Goal: Task Accomplishment & Management: Complete application form

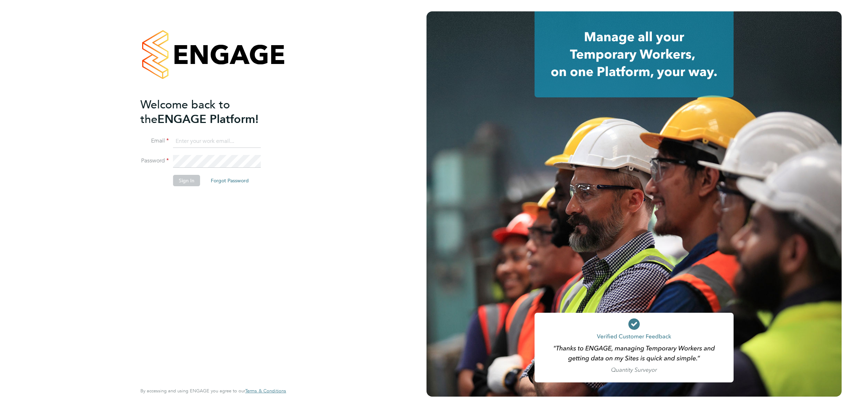
type input "mattclark@itsconstruction.co.uk"
click at [184, 184] on button "Sign In" at bounding box center [186, 180] width 27 height 11
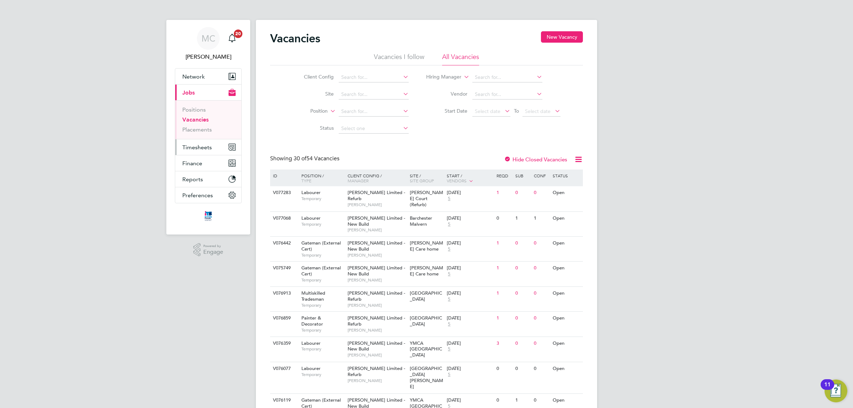
click at [194, 145] on span "Timesheets" at bounding box center [196, 147] width 29 height 7
click at [201, 147] on span "Timesheets" at bounding box center [196, 147] width 29 height 7
click at [196, 125] on link "Timesheets" at bounding box center [196, 125] width 29 height 7
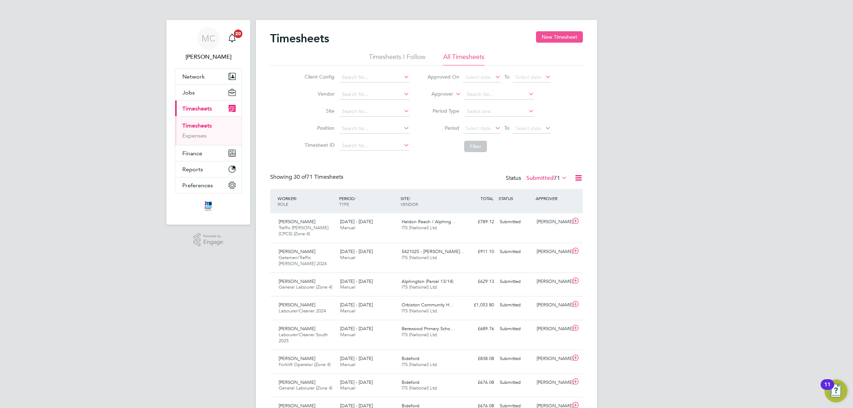
click at [547, 34] on button "New Timesheet" at bounding box center [559, 36] width 47 height 11
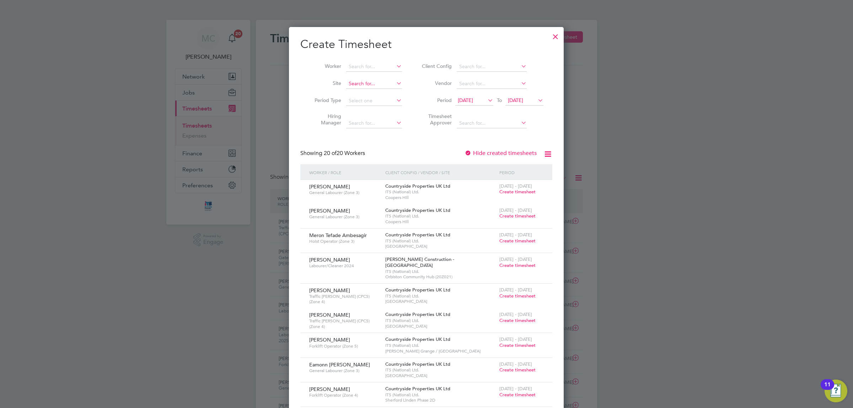
click at [358, 84] on input at bounding box center [374, 84] width 56 height 10
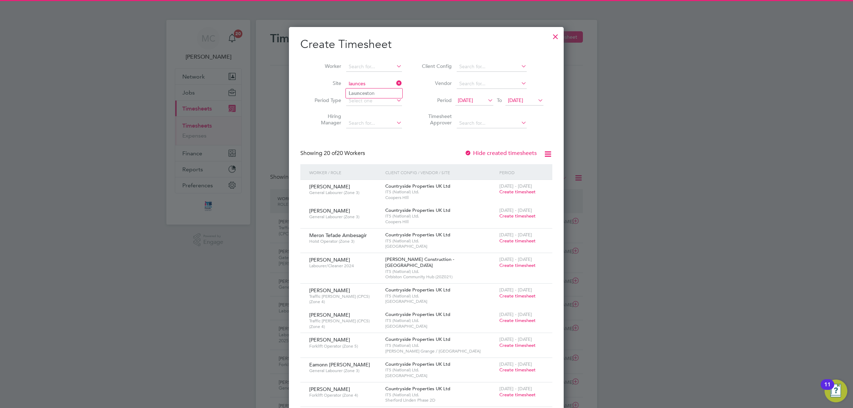
click at [361, 87] on input "launces" at bounding box center [374, 84] width 56 height 10
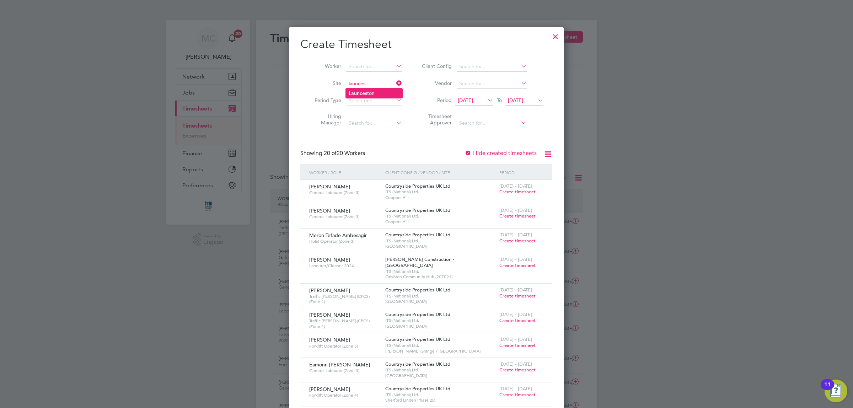
click at [361, 89] on li "Launces ton" at bounding box center [374, 93] width 56 height 10
type input "Launceston"
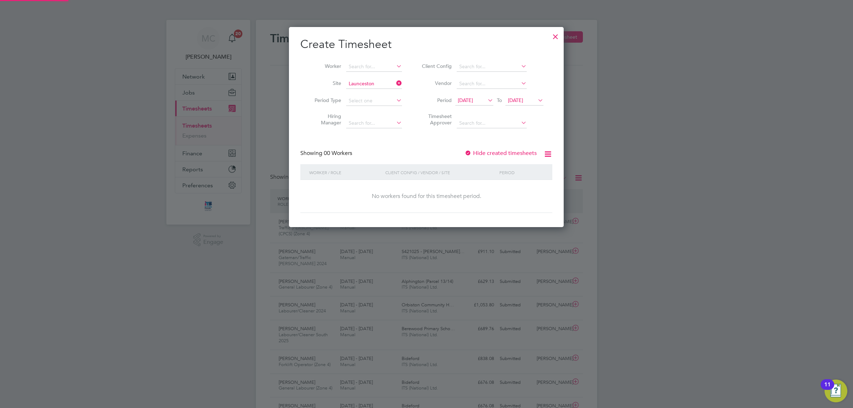
click at [465, 97] on span "[DATE]" at bounding box center [465, 100] width 15 height 6
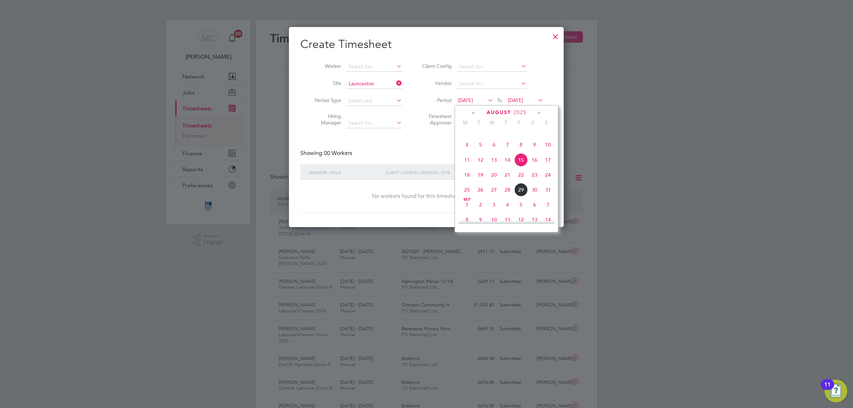
click at [467, 196] on span "25" at bounding box center [466, 189] width 13 height 13
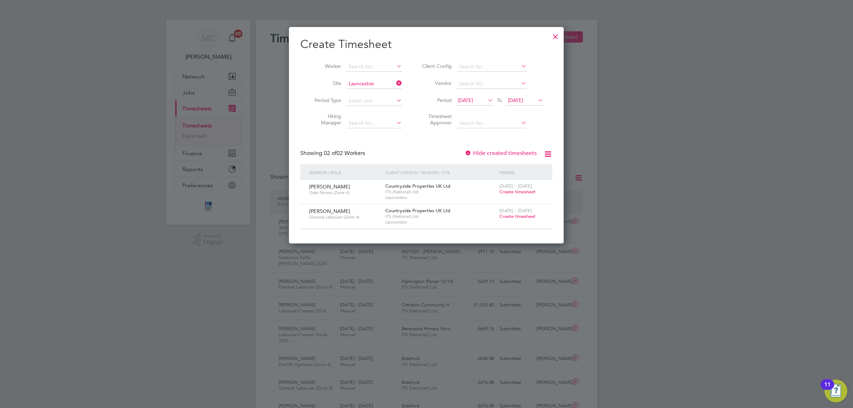
click at [523, 191] on span "Create timesheet" at bounding box center [517, 192] width 36 height 6
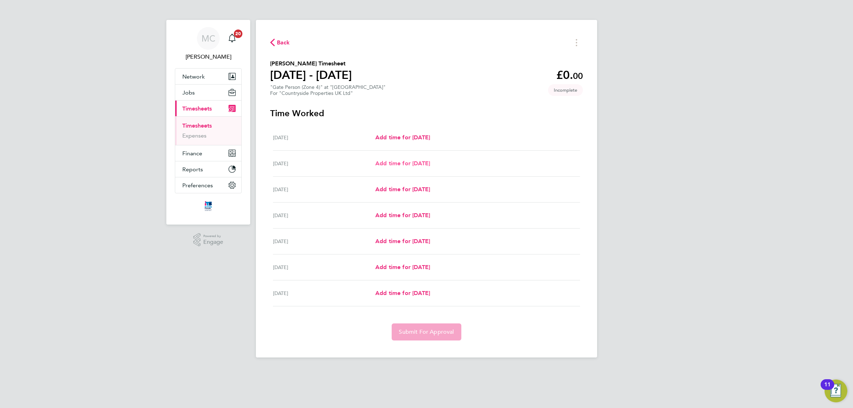
click at [430, 162] on span "Add time for [DATE]" at bounding box center [402, 163] width 55 height 7
select select "30"
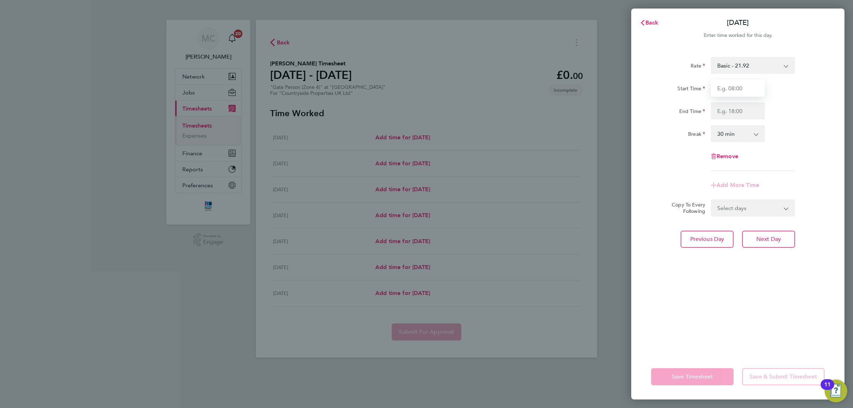
click at [745, 85] on input "Start Time" at bounding box center [737, 88] width 54 height 17
type input "07:30"
click at [742, 110] on input "End Time" at bounding box center [737, 110] width 54 height 17
type input "17:00"
click at [767, 286] on div "Rate Basic - 21.92 Start Time 07:30 End Time 17:00 Break 0 min 15 min 30 min 45…" at bounding box center [737, 201] width 213 height 306
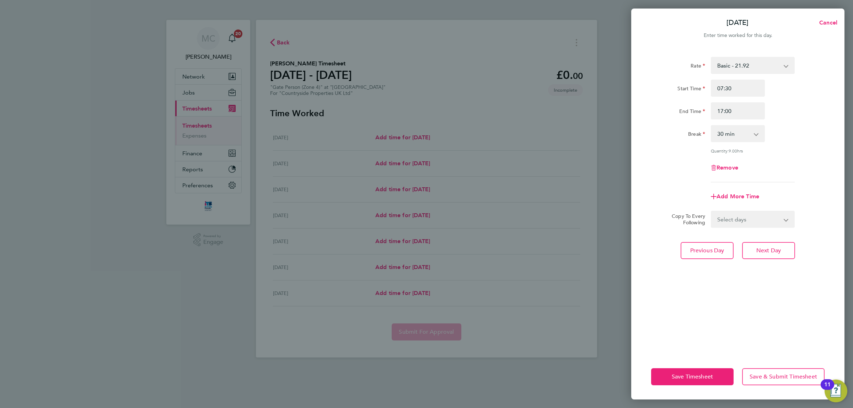
click at [746, 216] on select "Select days Day Weekday (Mon-Fri) Weekend (Sat-Sun) [DATE] [DATE] [DATE] [DATE]…" at bounding box center [748, 219] width 75 height 16
click at [832, 257] on div "Rate Basic - 21.92 Start Time 07:30 End Time 17:00 Break 0 min 15 min 30 min 45…" at bounding box center [737, 201] width 213 height 306
click at [770, 249] on span "Next Day" at bounding box center [768, 250] width 25 height 7
select select "30"
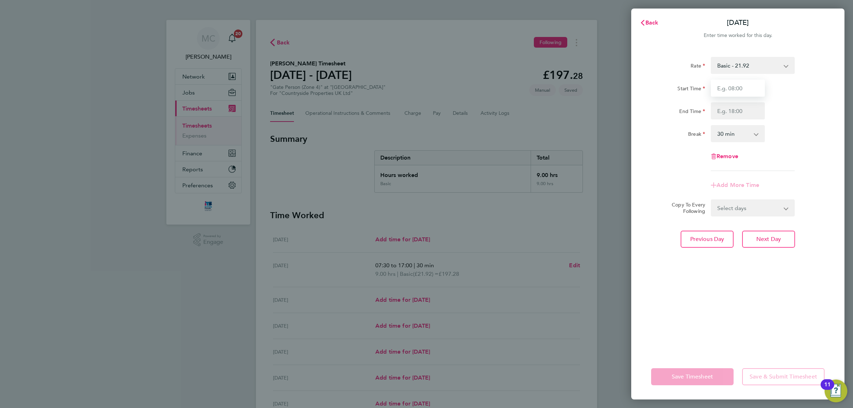
click at [738, 89] on input "Start Time" at bounding box center [737, 88] width 54 height 17
type input "07:30"
click at [737, 111] on input "End Time" at bounding box center [737, 110] width 54 height 17
type input "17:00"
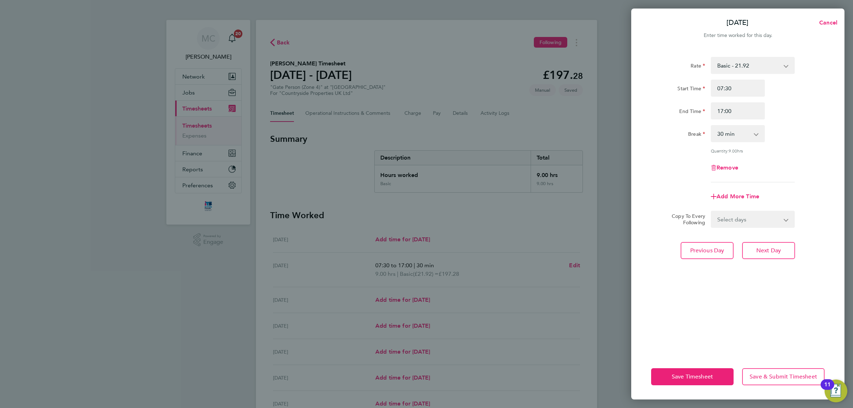
click at [753, 290] on div "Rate Basic - 21.92 Start Time 07:30 End Time 17:00 Break 0 min 15 min 30 min 45…" at bounding box center [737, 201] width 213 height 306
click at [774, 244] on button "Next Day" at bounding box center [768, 250] width 53 height 17
select select "30"
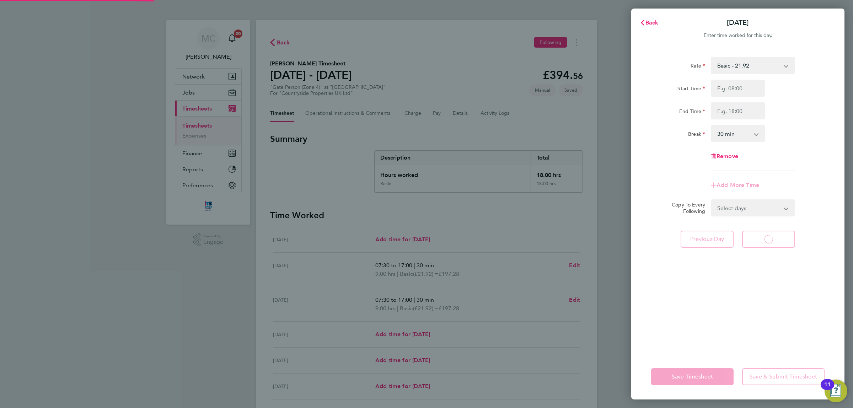
select select "30"
click at [730, 89] on input "Start Time" at bounding box center [737, 88] width 54 height 17
type input "07:30"
click at [737, 106] on input "End Time" at bounding box center [737, 110] width 54 height 17
type input "17:00"
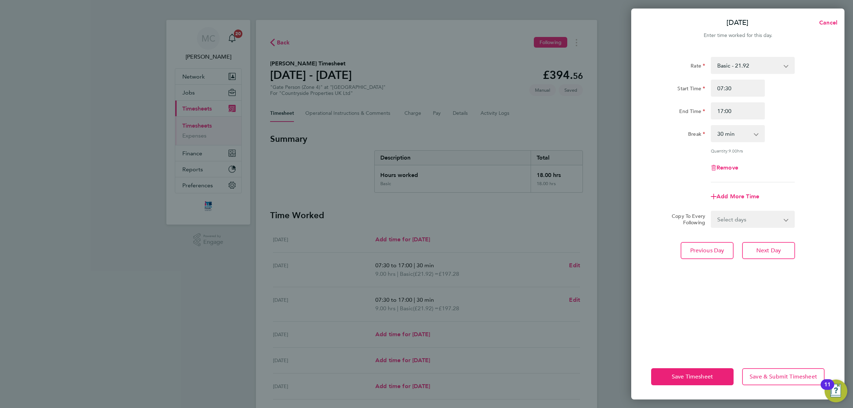
click at [786, 285] on div "Rate Basic - 21.92 Start Time 07:30 End Time 17:00 Break 0 min 15 min 30 min 45…" at bounding box center [737, 201] width 213 height 306
click at [765, 247] on span "Next Day" at bounding box center [768, 250] width 25 height 7
select select "30"
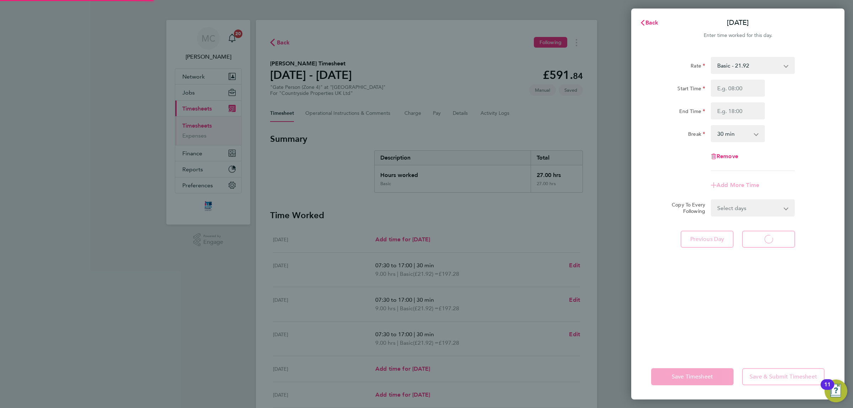
select select "30"
click at [732, 89] on input "Start Time" at bounding box center [737, 88] width 54 height 17
type input "07:30"
click at [738, 111] on input "End Time" at bounding box center [737, 110] width 54 height 17
type input "17:00"
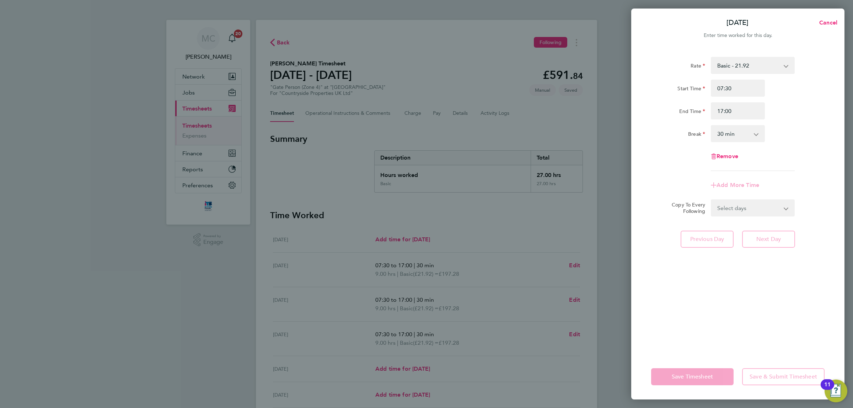
click at [734, 291] on div "Rate Basic - 21.92 Start Time 07:30 End Time 17:00 Break 0 min 15 min 30 min 45…" at bounding box center [737, 201] width 213 height 306
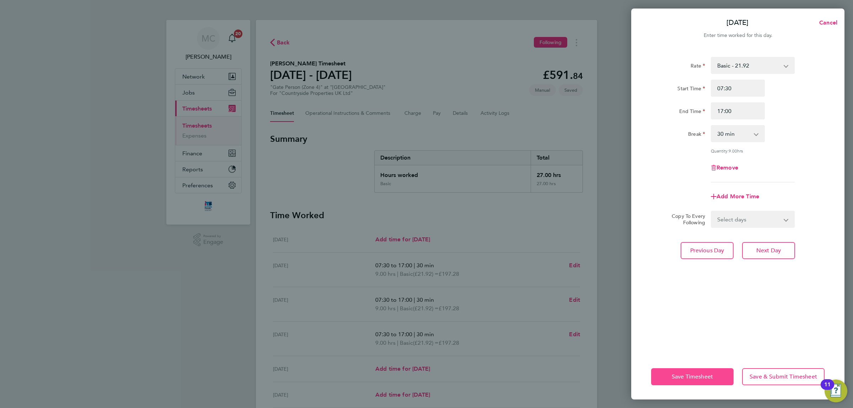
click at [695, 375] on span "Save Timesheet" at bounding box center [691, 376] width 41 height 7
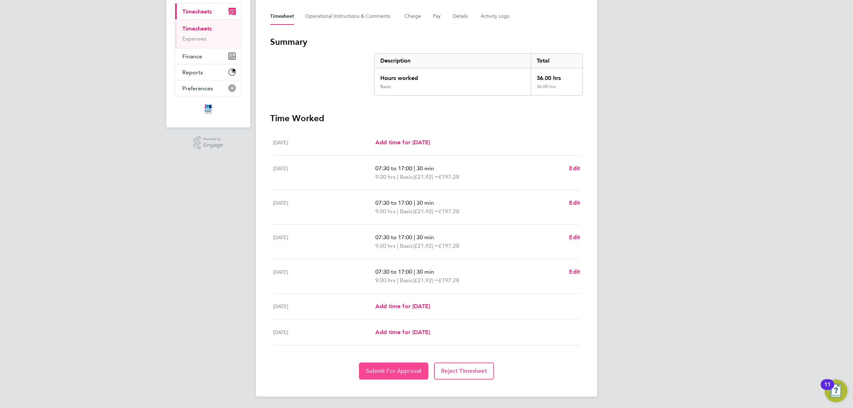
click at [390, 370] on span "Submit For Approval" at bounding box center [393, 370] width 55 height 7
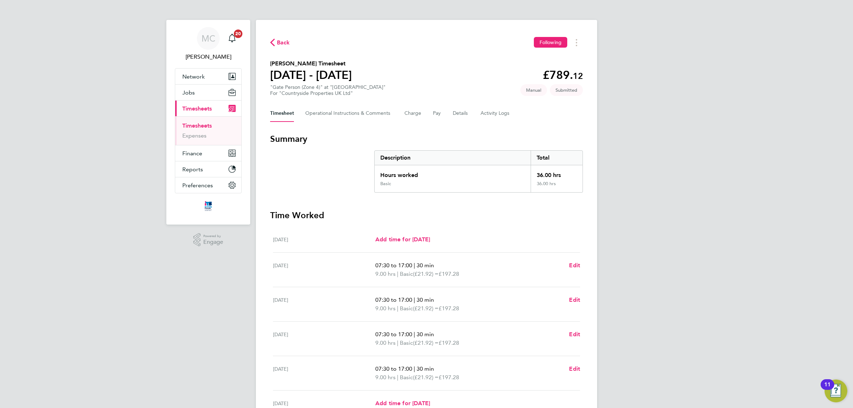
click at [205, 124] on link "Timesheets" at bounding box center [196, 125] width 29 height 7
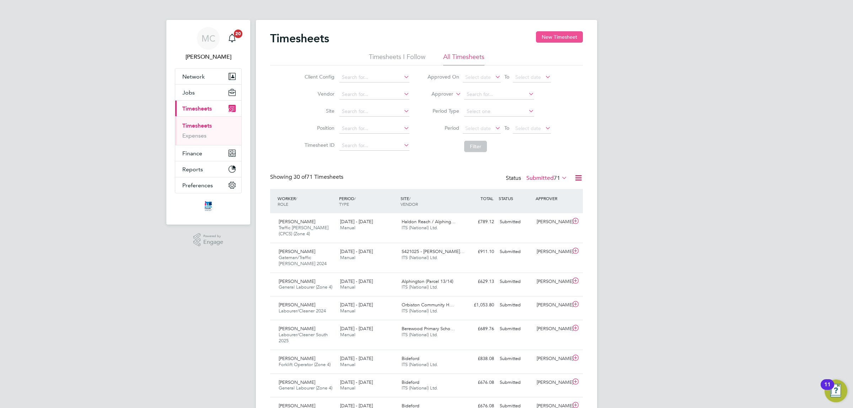
click at [555, 34] on button "New Timesheet" at bounding box center [559, 36] width 47 height 11
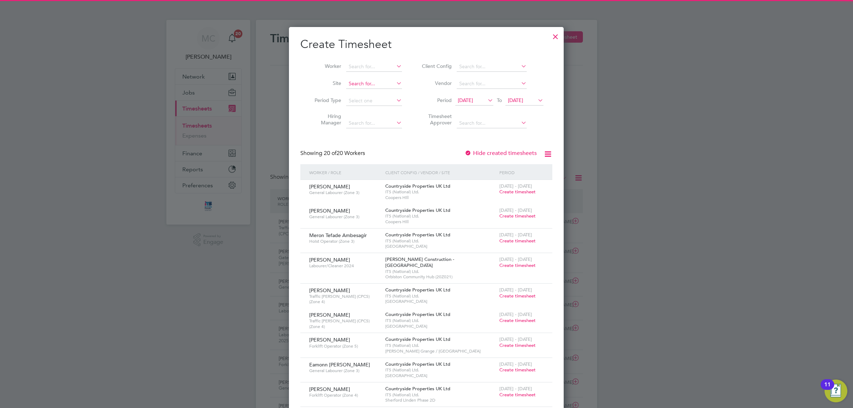
click at [375, 80] on input at bounding box center [374, 84] width 56 height 10
click at [377, 90] on li "Launces ton" at bounding box center [374, 93] width 56 height 10
type input "Launceston"
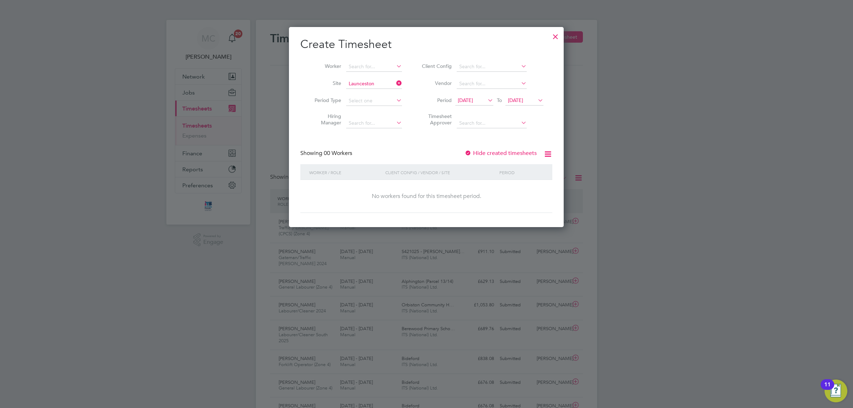
click at [469, 96] on span "[DATE]" at bounding box center [474, 101] width 38 height 10
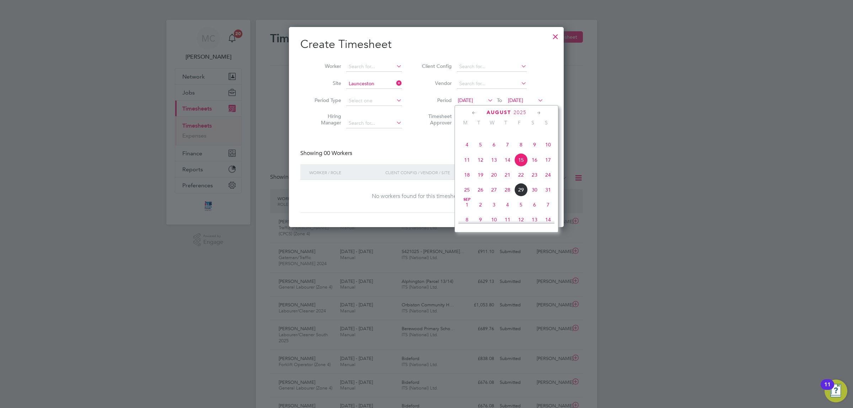
click at [467, 195] on span "25" at bounding box center [466, 189] width 13 height 13
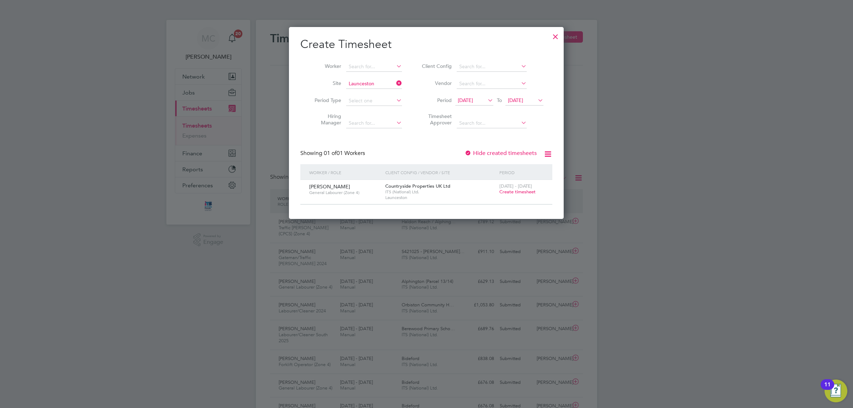
click at [518, 189] on span "Create timesheet" at bounding box center [517, 192] width 36 height 6
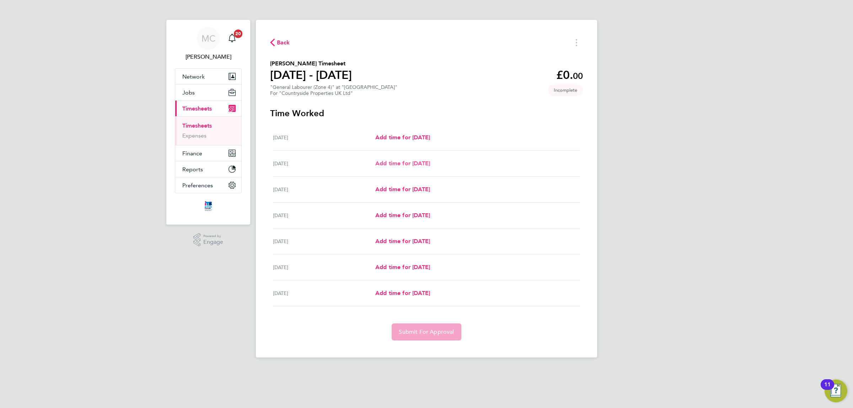
click at [423, 161] on span "Add time for [DATE]" at bounding box center [402, 163] width 55 height 7
select select "30"
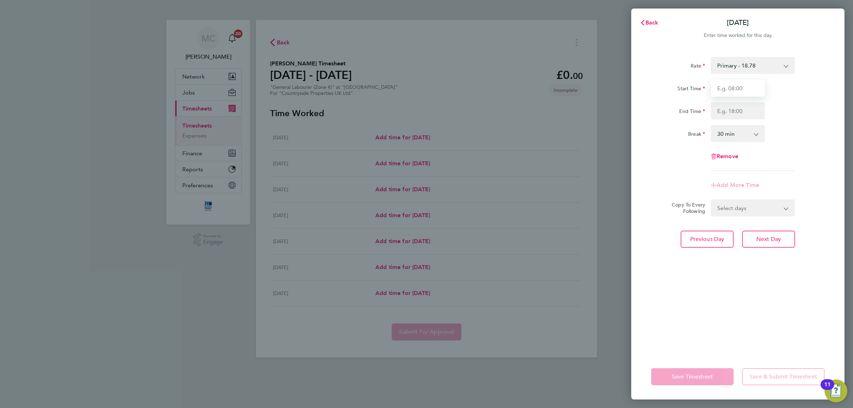
click at [735, 92] on input "Start Time" at bounding box center [737, 88] width 54 height 17
type input "07:30"
click at [735, 109] on input "End Time" at bounding box center [737, 110] width 54 height 17
type input "17:00"
drag, startPoint x: 720, startPoint y: 281, endPoint x: 723, endPoint y: 276, distance: 6.5
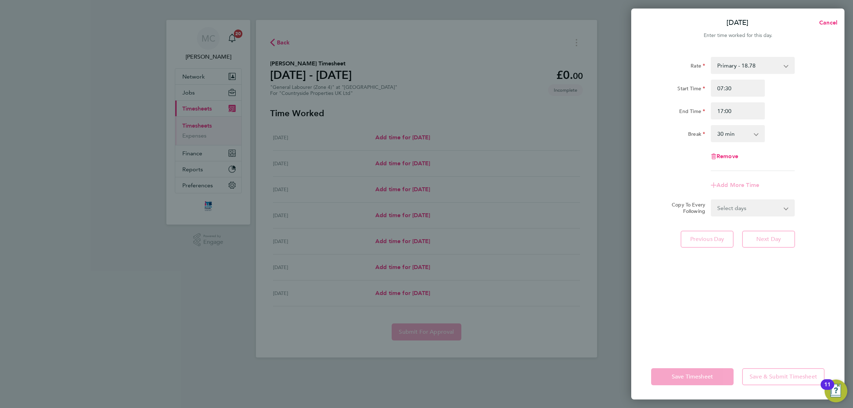
click at [719, 281] on div "Rate Primary - 18.78 Start Time 07:30 End Time 17:00 Break 0 min 15 min 30 min …" at bounding box center [737, 201] width 213 height 306
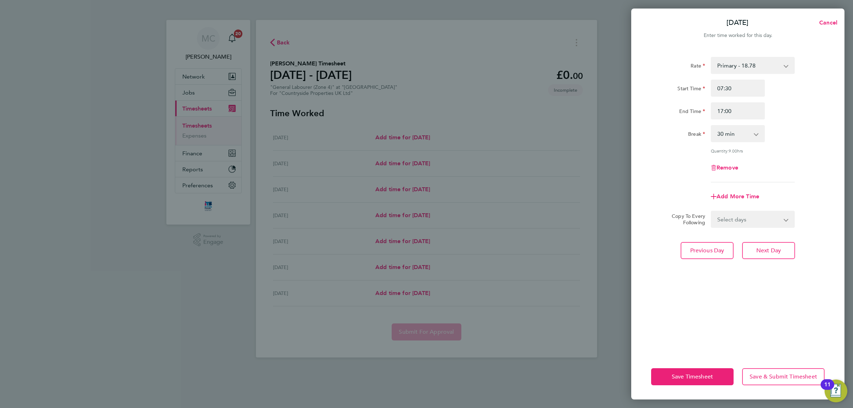
click at [749, 219] on select "Select days Day Weekday (Mon-Fri) Weekend (Sat-Sun) [DATE] [DATE] [DATE] [DATE]…" at bounding box center [748, 219] width 75 height 16
select select "WED"
click at [711, 211] on select "Select days Day Weekday (Mon-Fri) Weekend (Sat-Sun) [DATE] [DATE] [DATE] [DATE]…" at bounding box center [748, 219] width 75 height 16
select select "[DATE]"
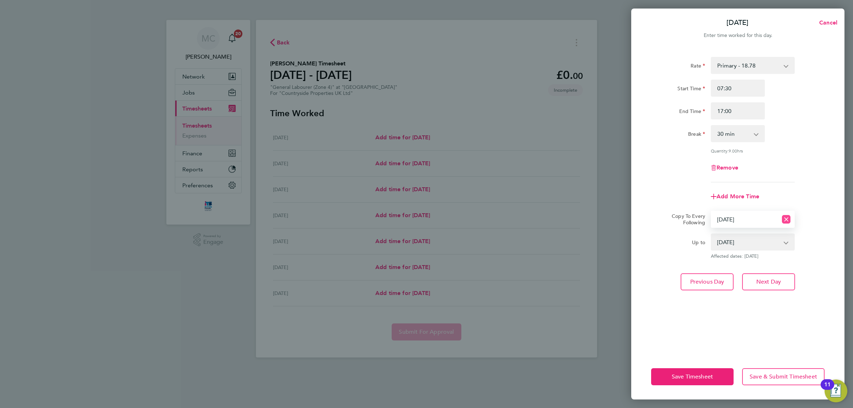
click at [786, 217] on icon "Reset selection" at bounding box center [786, 219] width 9 height 9
select select "0: null"
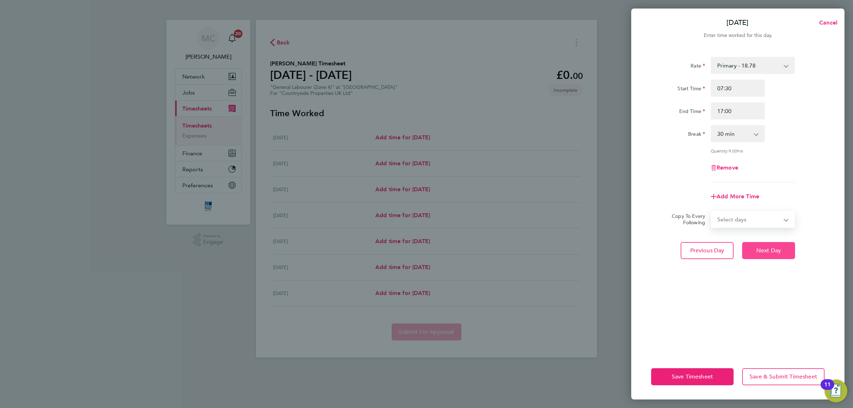
click at [764, 247] on span "Next Day" at bounding box center [768, 250] width 25 height 7
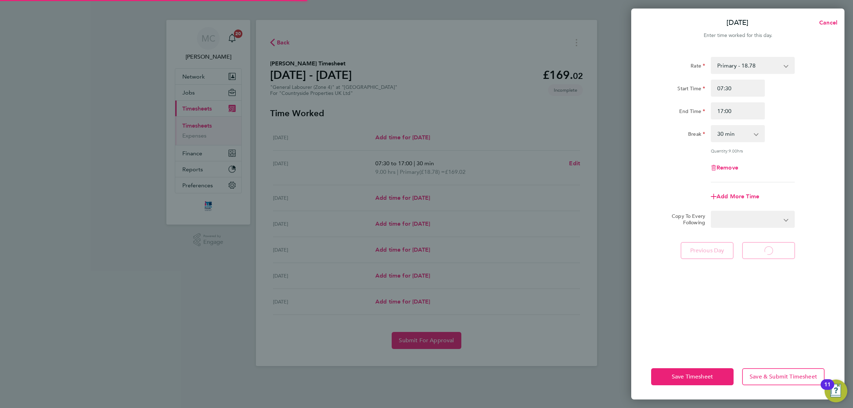
select select "30"
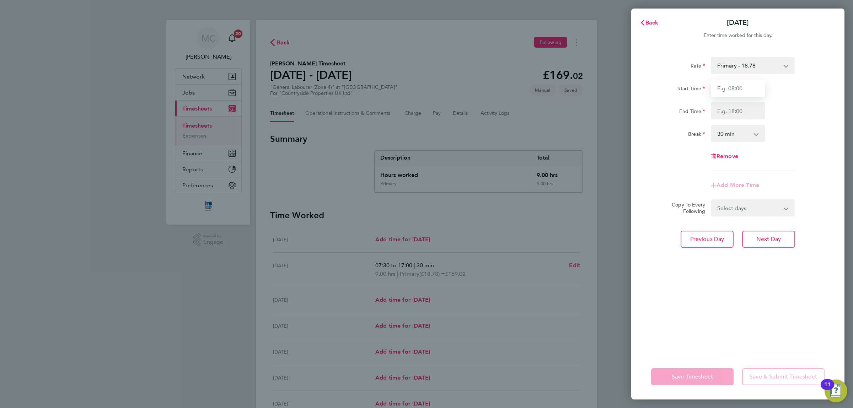
click at [735, 87] on input "Start Time" at bounding box center [737, 88] width 54 height 17
type input "07:30"
click at [746, 109] on input "End Time" at bounding box center [737, 110] width 54 height 17
type input "17:00"
click at [767, 288] on div "Rate Primary - 18.78 Start Time 07:30 End Time 17:00 Break 0 min 15 min 30 min …" at bounding box center [737, 201] width 213 height 306
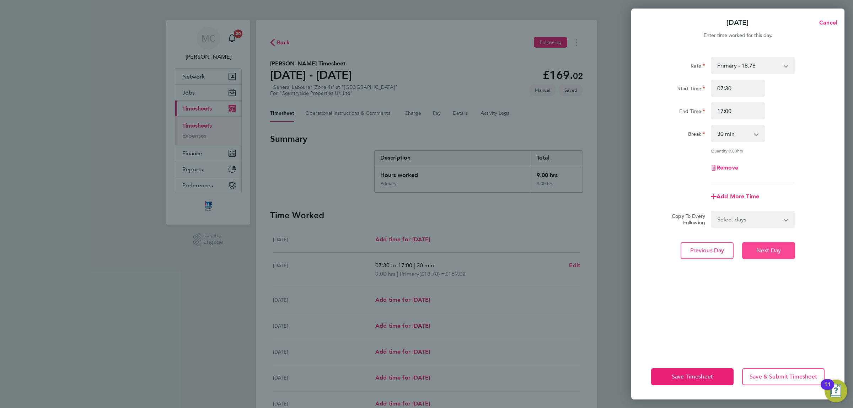
click at [772, 244] on button "Next Day" at bounding box center [768, 250] width 53 height 17
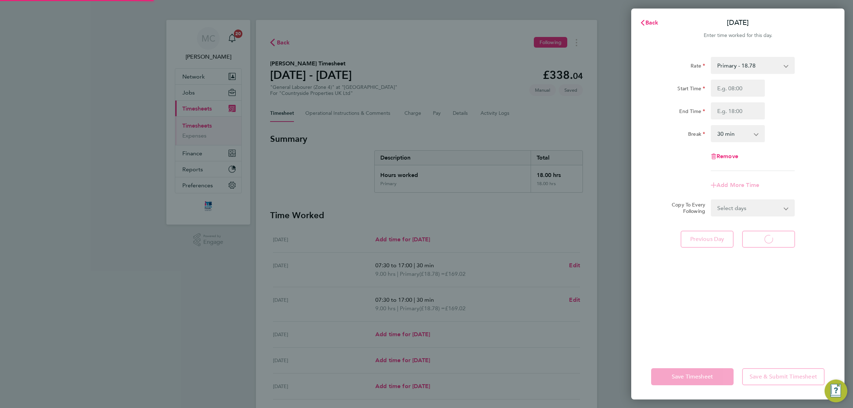
select select "30"
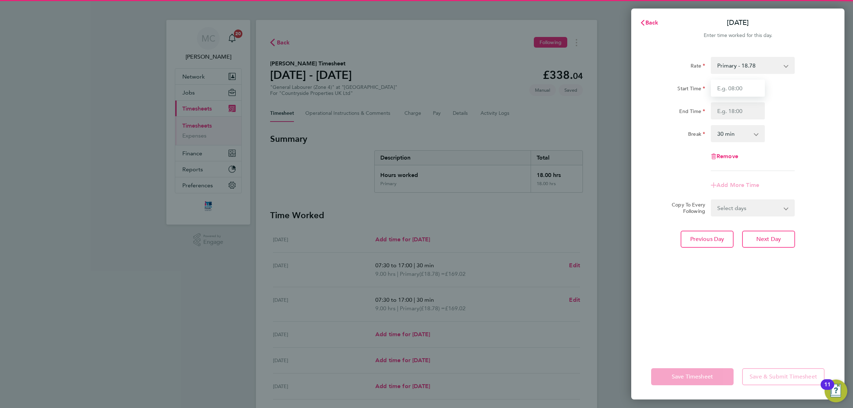
click at [740, 91] on input "Start Time" at bounding box center [737, 88] width 54 height 17
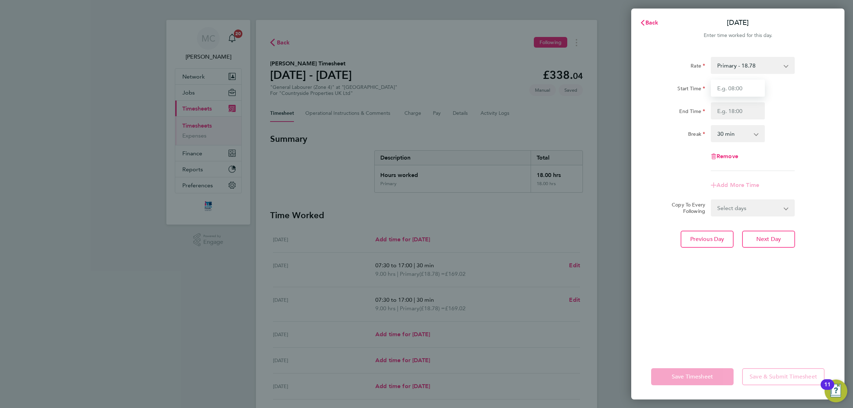
type input "07:30"
click at [739, 106] on input "End Time" at bounding box center [737, 110] width 54 height 17
type input "17:00"
click at [743, 312] on div "Rate Primary - 18.78 Start Time 07:30 End Time 17:00 Break 0 min 15 min 30 min …" at bounding box center [737, 201] width 213 height 306
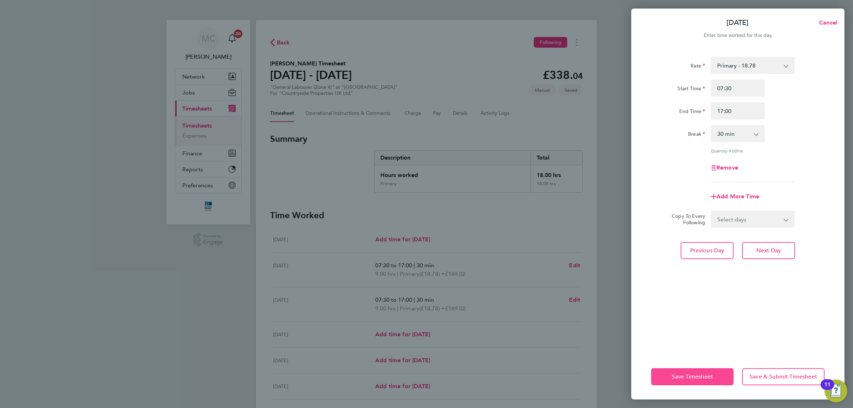
click at [692, 376] on span "Save Timesheet" at bounding box center [691, 376] width 41 height 7
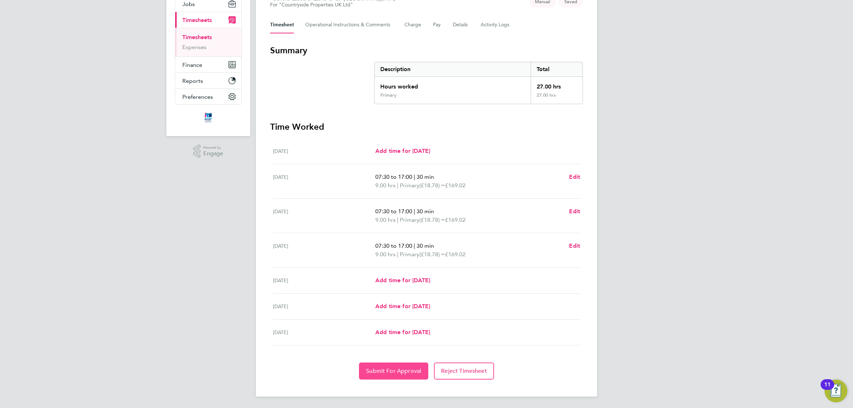
click at [379, 367] on button "Submit For Approval" at bounding box center [393, 370] width 69 height 17
